Goal: Use online tool/utility

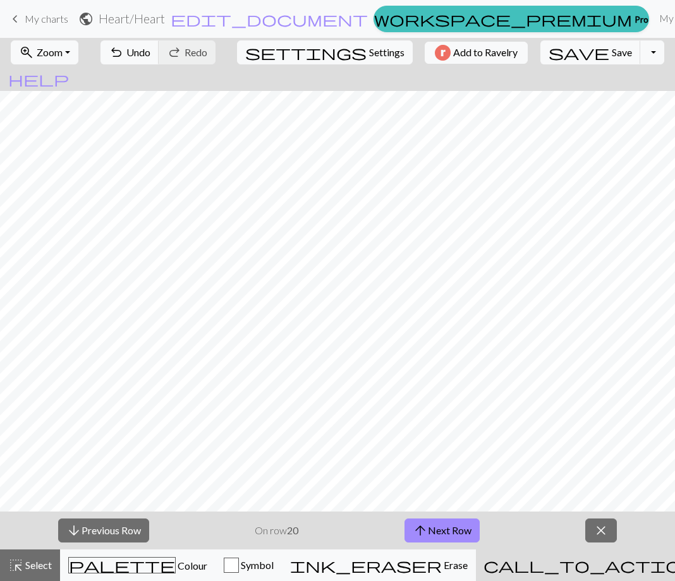
click at [100, 531] on button "arrow_downward Previous Row" at bounding box center [103, 531] width 91 height 24
drag, startPoint x: 133, startPoint y: 514, endPoint x: 171, endPoint y: 535, distance: 43.6
click at [165, 532] on div "arrow_downward Previous Row On row 18 arrow_upward Next Row close" at bounding box center [337, 531] width 675 height 38
click at [132, 526] on button "arrow_downward Previous Row" at bounding box center [103, 531] width 91 height 24
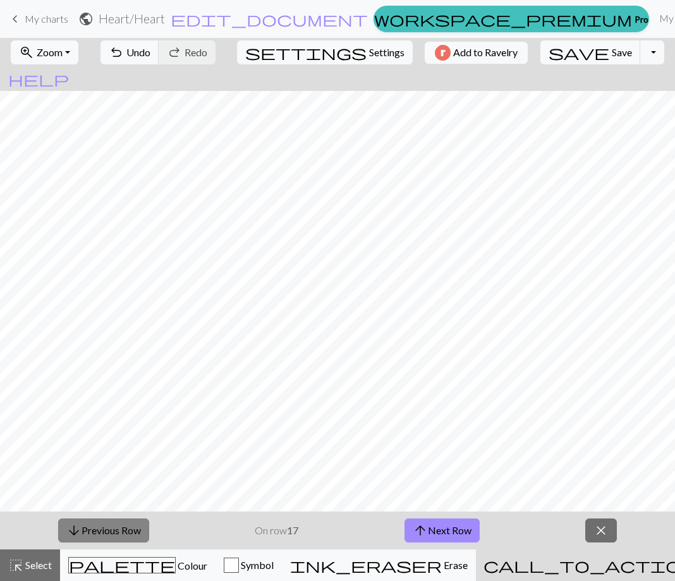
click at [132, 525] on button "arrow_downward Previous Row" at bounding box center [103, 531] width 91 height 24
click at [594, 527] on span "close" at bounding box center [601, 531] width 15 height 18
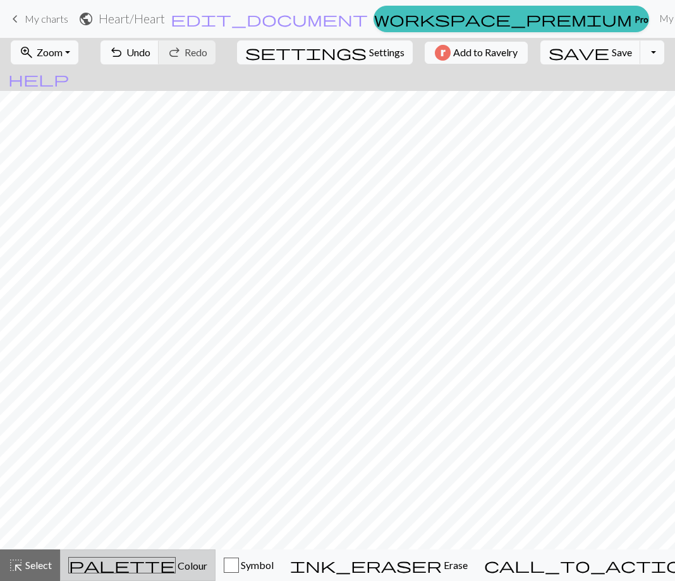
click at [176, 571] on span "Colour" at bounding box center [192, 566] width 32 height 12
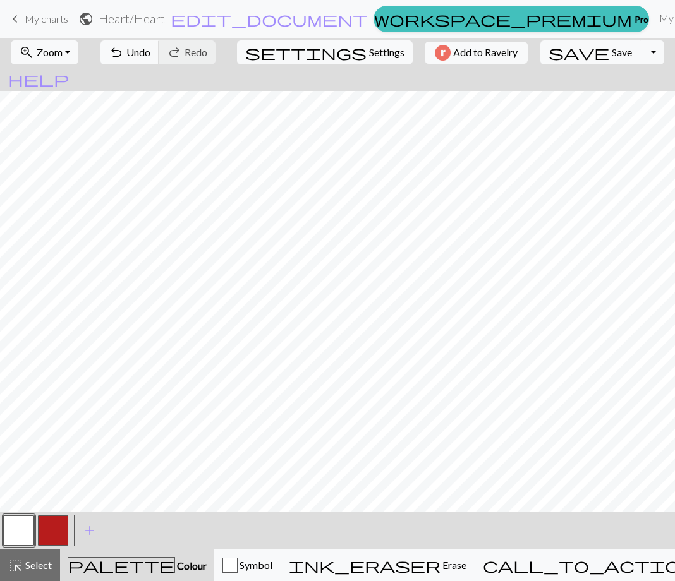
click at [40, 532] on button "button" at bounding box center [53, 531] width 30 height 30
click at [18, 532] on button "button" at bounding box center [19, 531] width 30 height 30
click at [50, 539] on button "button" at bounding box center [53, 531] width 30 height 30
click at [57, 528] on button "button" at bounding box center [53, 531] width 30 height 30
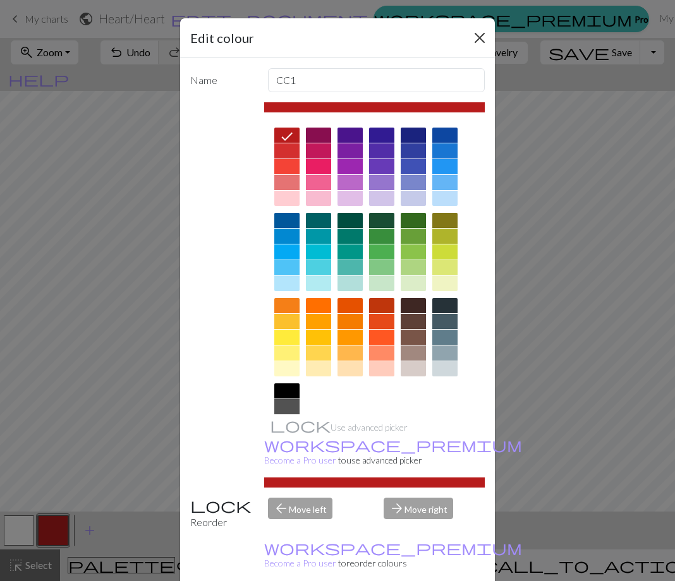
click at [478, 35] on button "Close" at bounding box center [480, 38] width 20 height 20
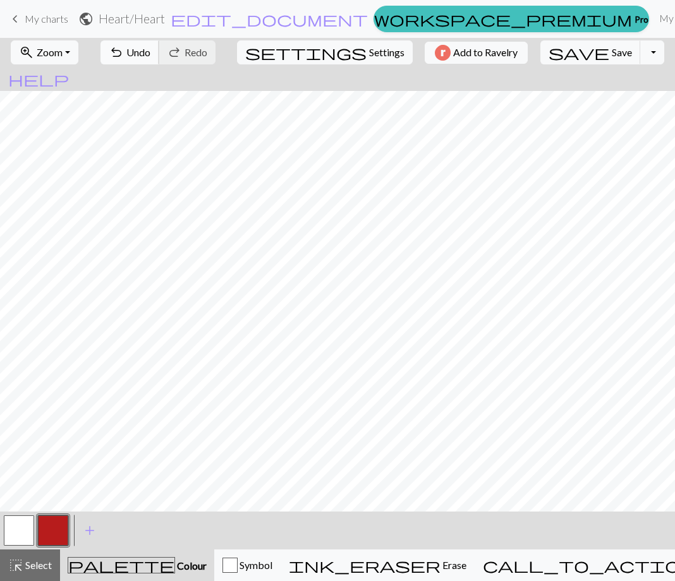
click at [124, 52] on span "undo" at bounding box center [116, 53] width 15 height 18
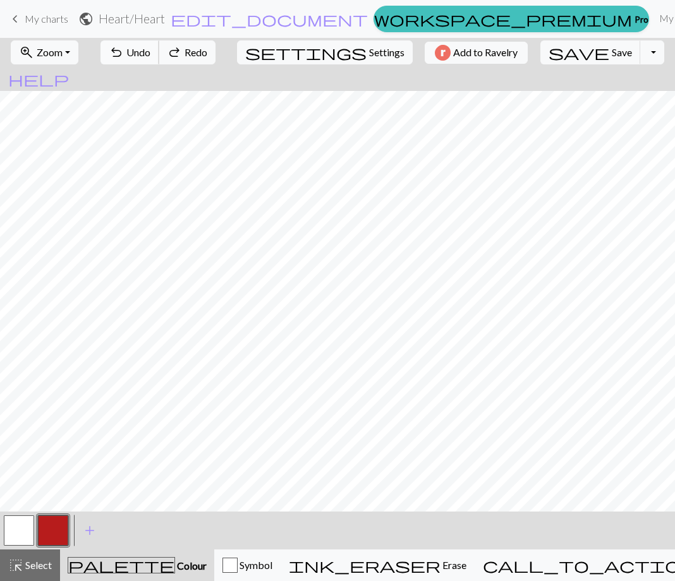
click at [124, 52] on span "undo" at bounding box center [116, 53] width 15 height 18
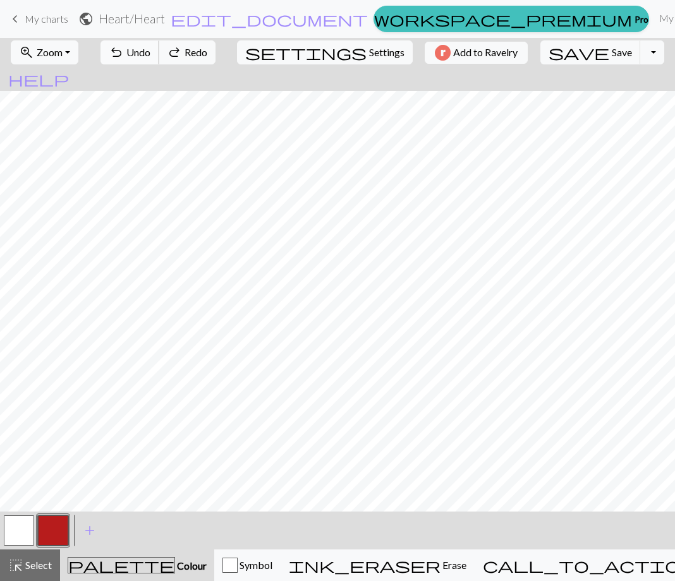
click at [124, 52] on span "undo" at bounding box center [116, 53] width 15 height 18
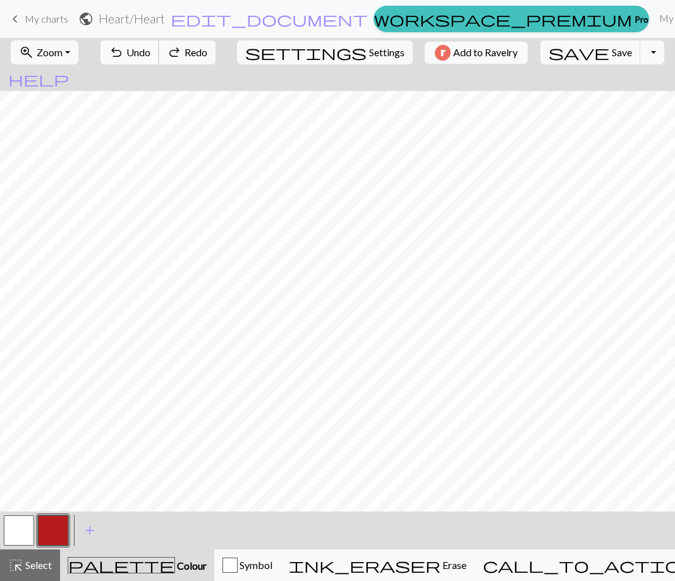
click at [124, 52] on span "undo" at bounding box center [116, 53] width 15 height 18
click at [21, 529] on button "button" at bounding box center [19, 531] width 30 height 30
click at [159, 42] on button "undo Undo Undo" at bounding box center [129, 52] width 59 height 24
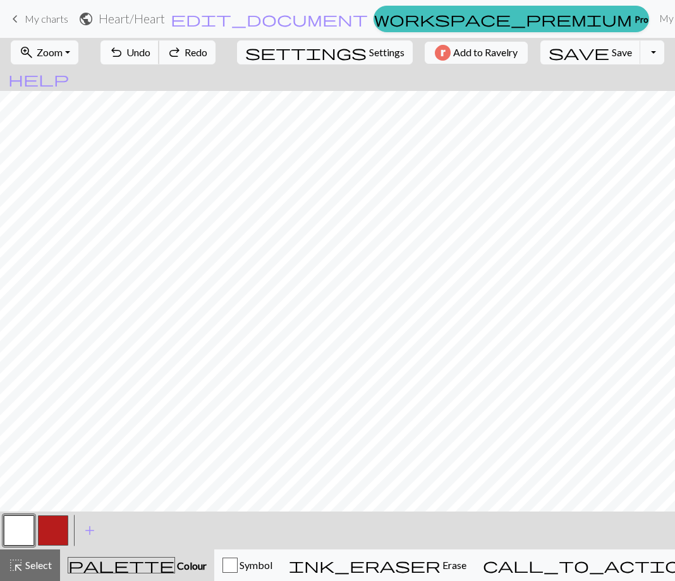
click at [159, 44] on button "undo Undo Undo" at bounding box center [129, 52] width 59 height 24
click at [150, 57] on span "Undo" at bounding box center [138, 52] width 24 height 12
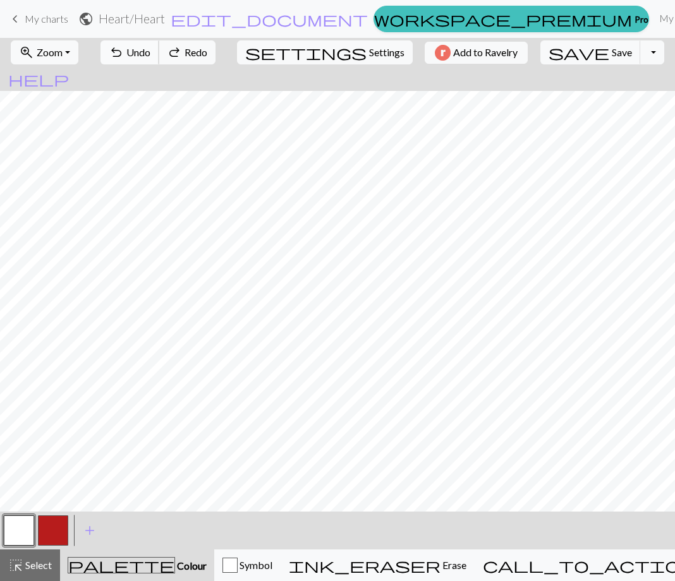
click at [150, 52] on span "Undo" at bounding box center [138, 52] width 24 height 12
click at [21, 524] on button "button" at bounding box center [19, 531] width 30 height 30
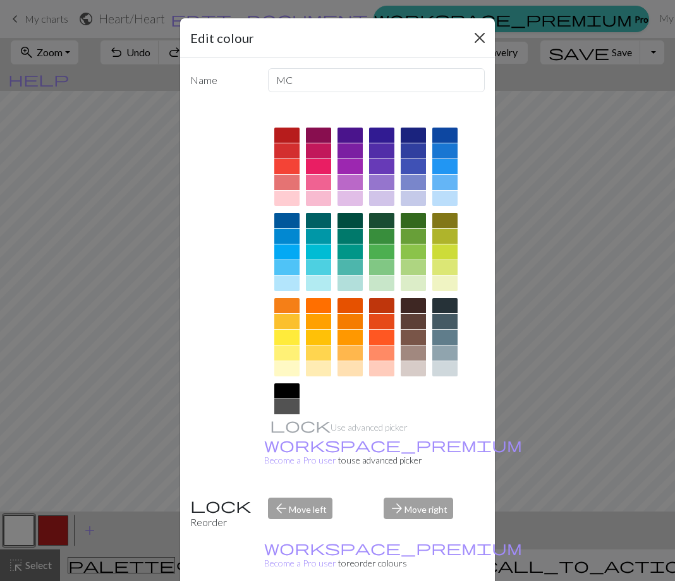
click at [479, 38] on button "Close" at bounding box center [480, 38] width 20 height 20
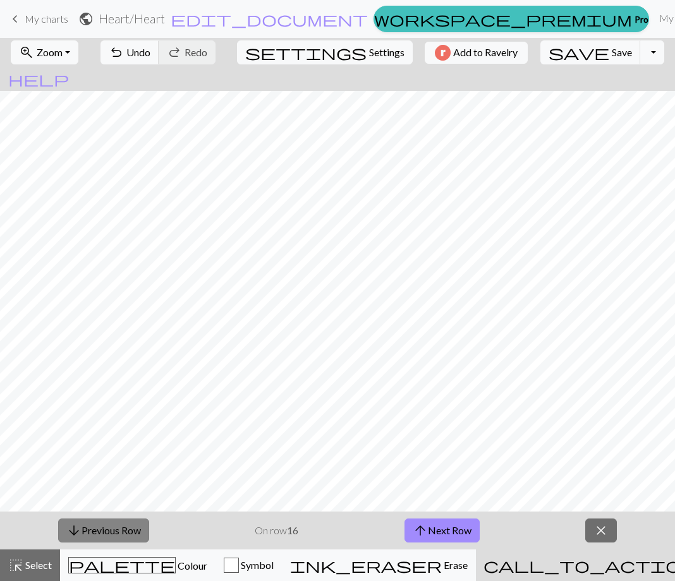
click at [103, 533] on button "arrow_downward Previous Row" at bounding box center [103, 531] width 91 height 24
click at [104, 527] on button "arrow_downward Previous Row" at bounding box center [103, 531] width 91 height 24
click at [125, 530] on button "arrow_downward Previous Row" at bounding box center [103, 531] width 91 height 24
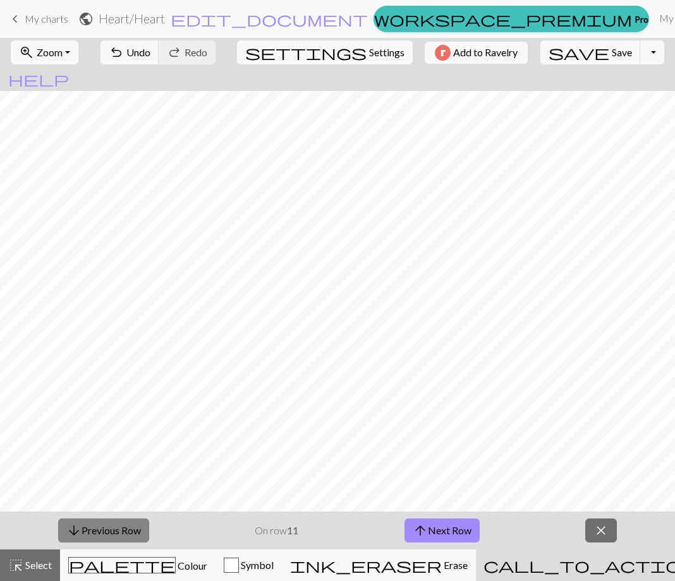
click at [125, 530] on button "arrow_downward Previous Row" at bounding box center [103, 531] width 91 height 24
click at [97, 531] on button "arrow_downward Previous Row" at bounding box center [103, 531] width 91 height 24
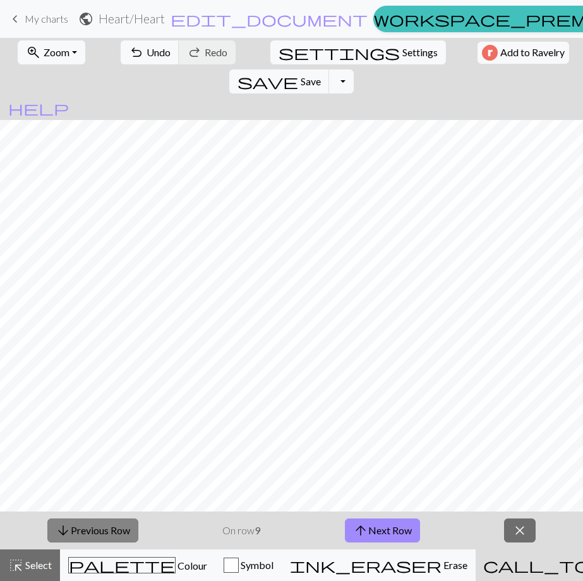
click at [78, 528] on button "arrow_downward Previous Row" at bounding box center [92, 531] width 91 height 24
click at [97, 527] on button "arrow_downward Previous Row" at bounding box center [92, 531] width 91 height 24
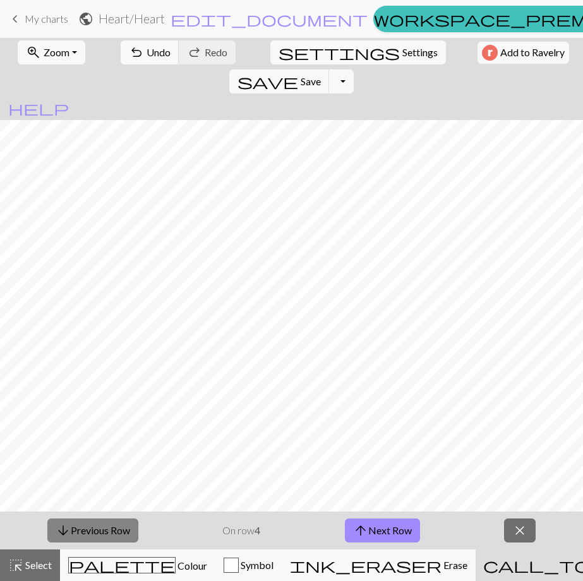
click at [97, 527] on button "arrow_downward Previous Row" at bounding box center [92, 531] width 91 height 24
